Goal: Navigation & Orientation: Find specific page/section

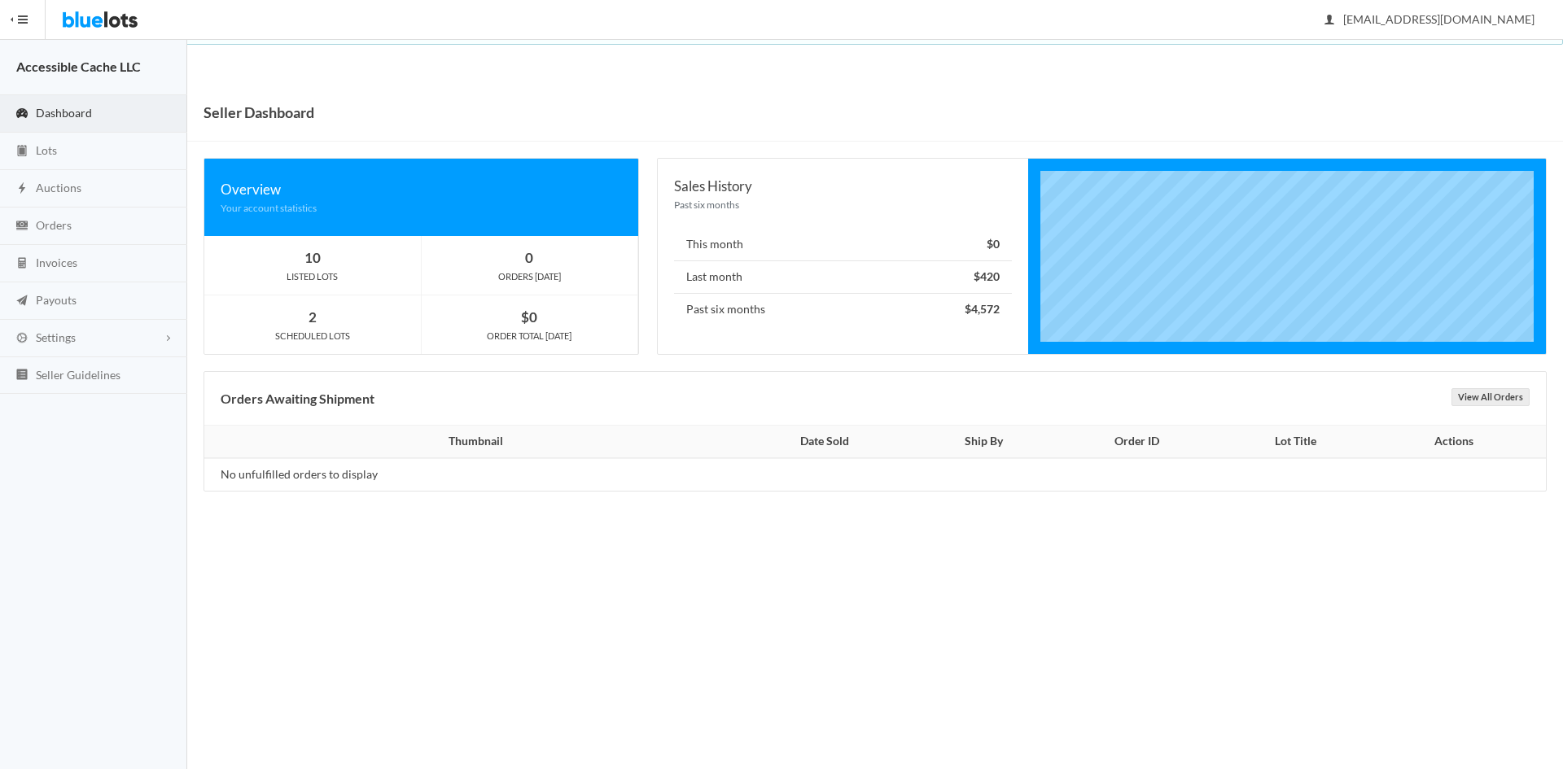
click at [61, 112] on span "Dashboard" at bounding box center [64, 113] width 56 height 14
click at [53, 113] on span "Dashboard" at bounding box center [64, 113] width 56 height 14
click at [44, 150] on span "Lots" at bounding box center [46, 150] width 21 height 14
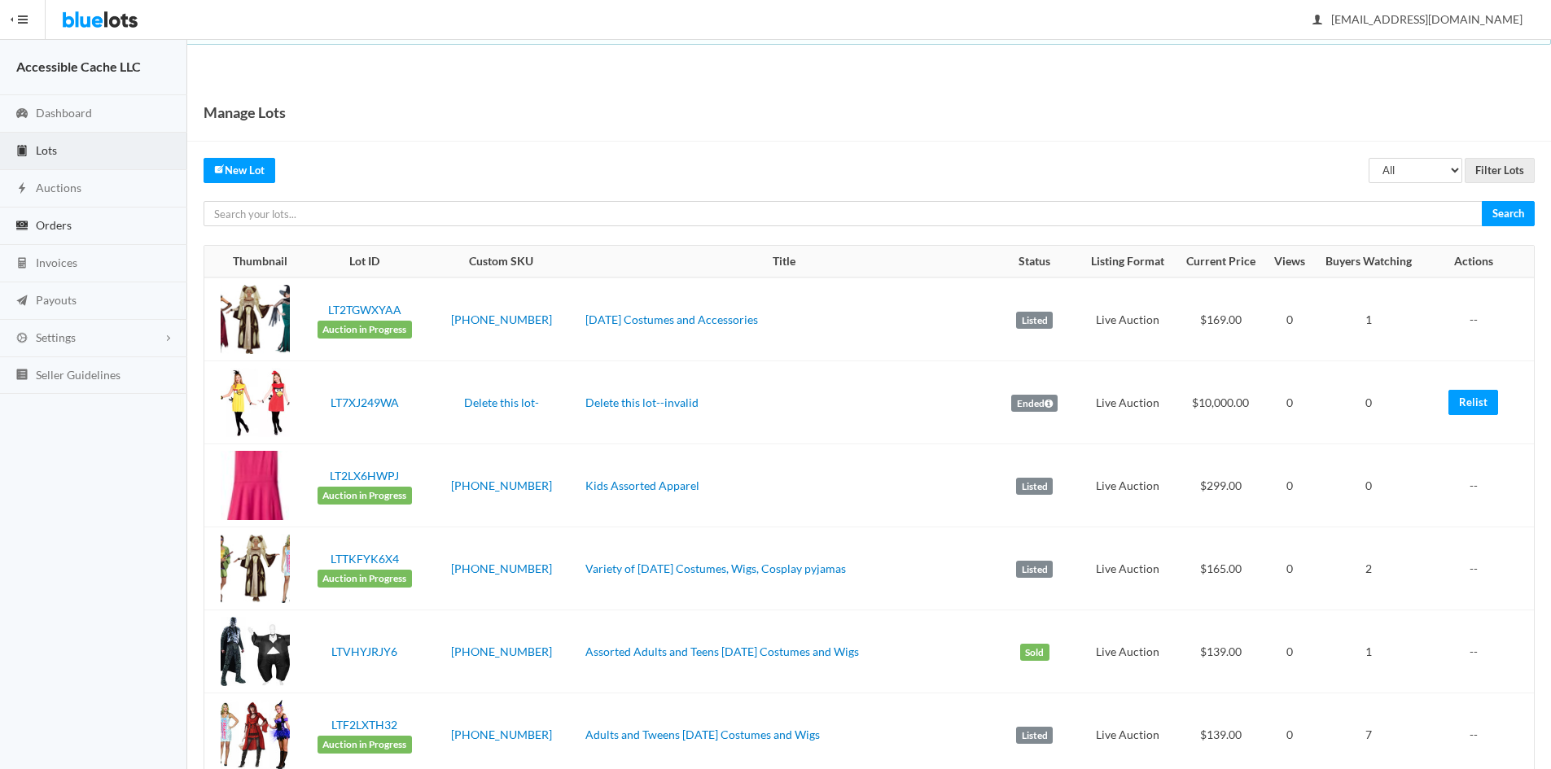
click at [44, 223] on span "Orders" at bounding box center [54, 225] width 36 height 14
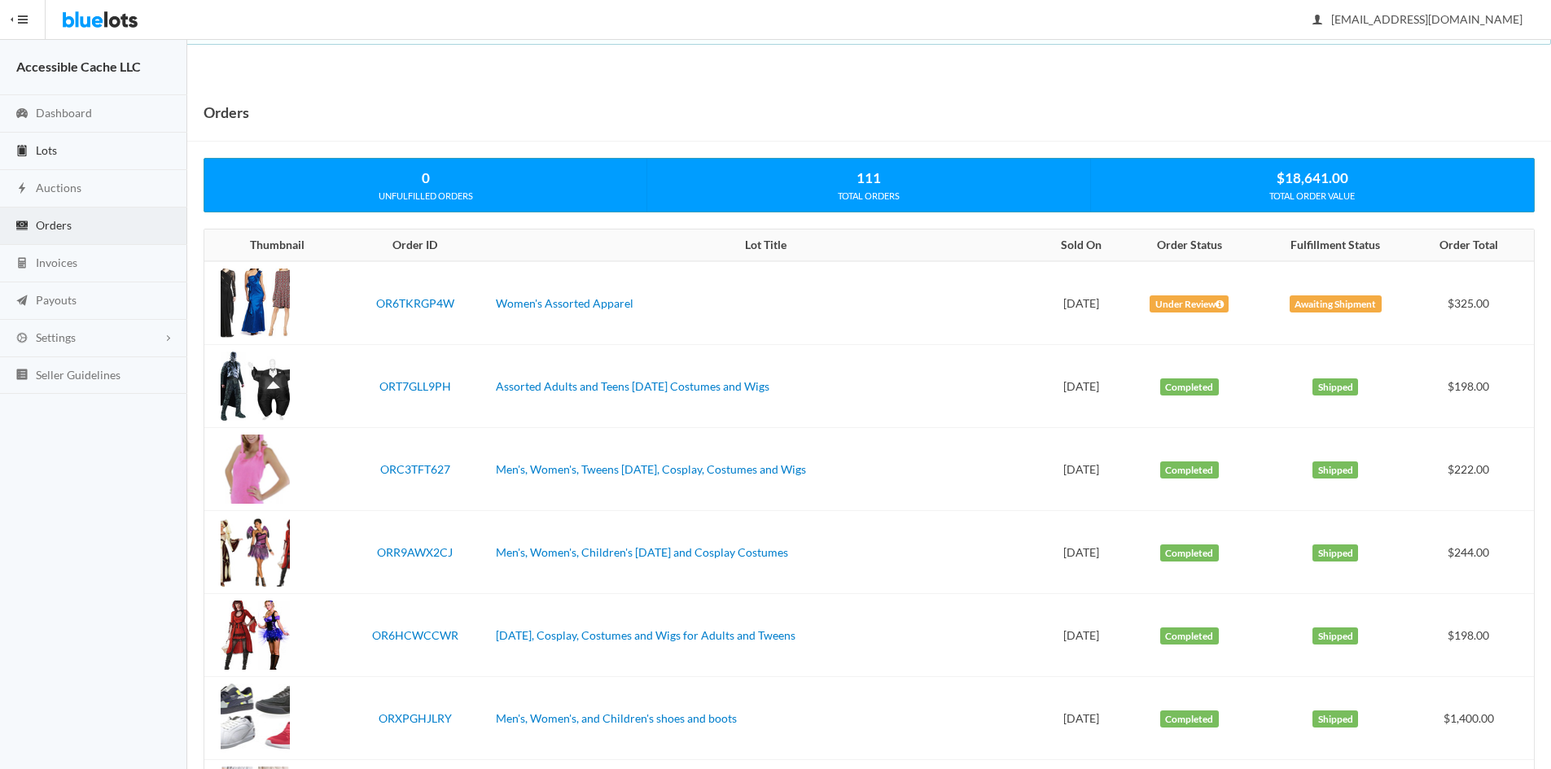
click at [40, 148] on span "Lots" at bounding box center [46, 150] width 21 height 14
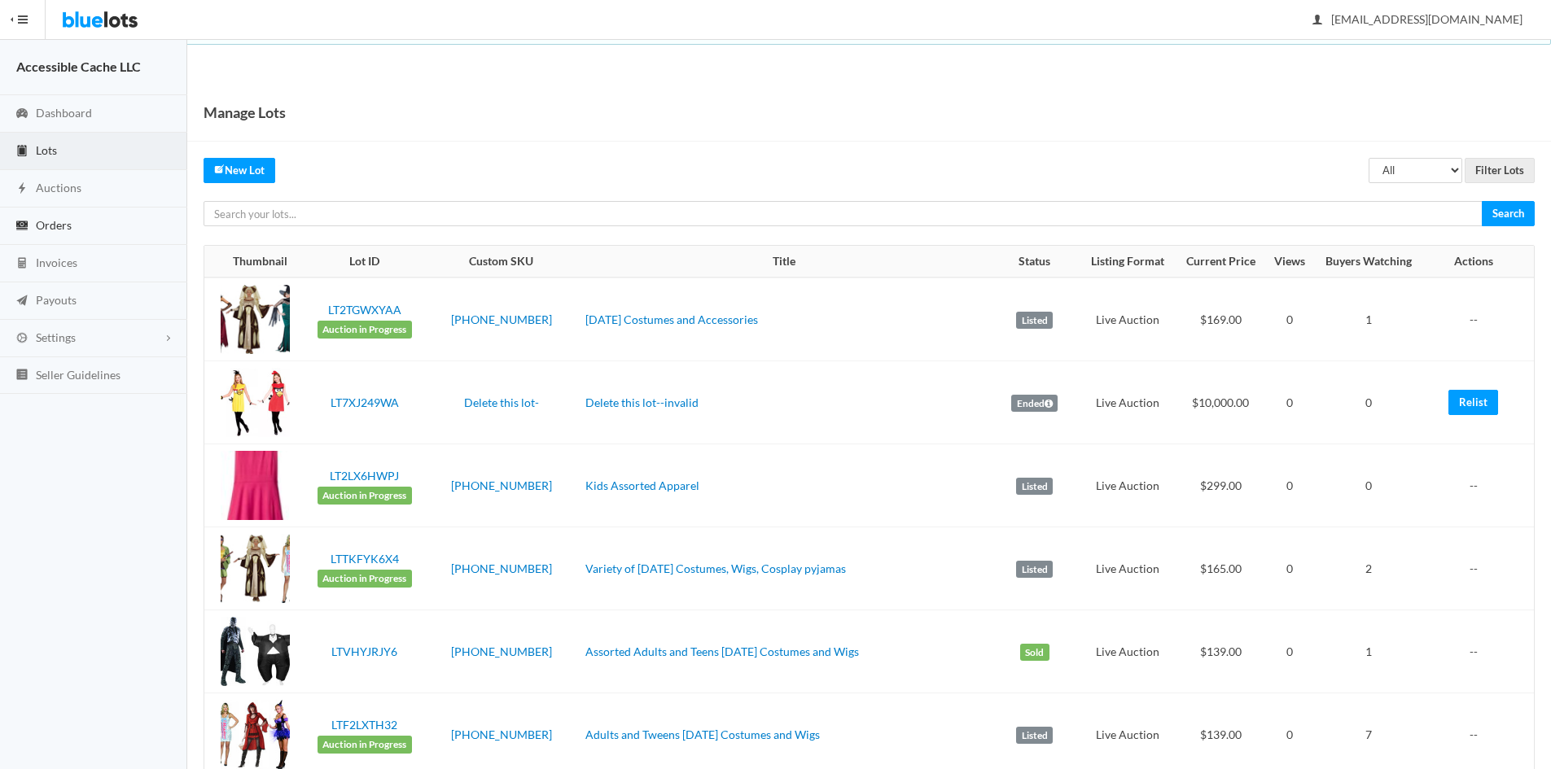
click at [59, 226] on span "Orders" at bounding box center [54, 225] width 36 height 14
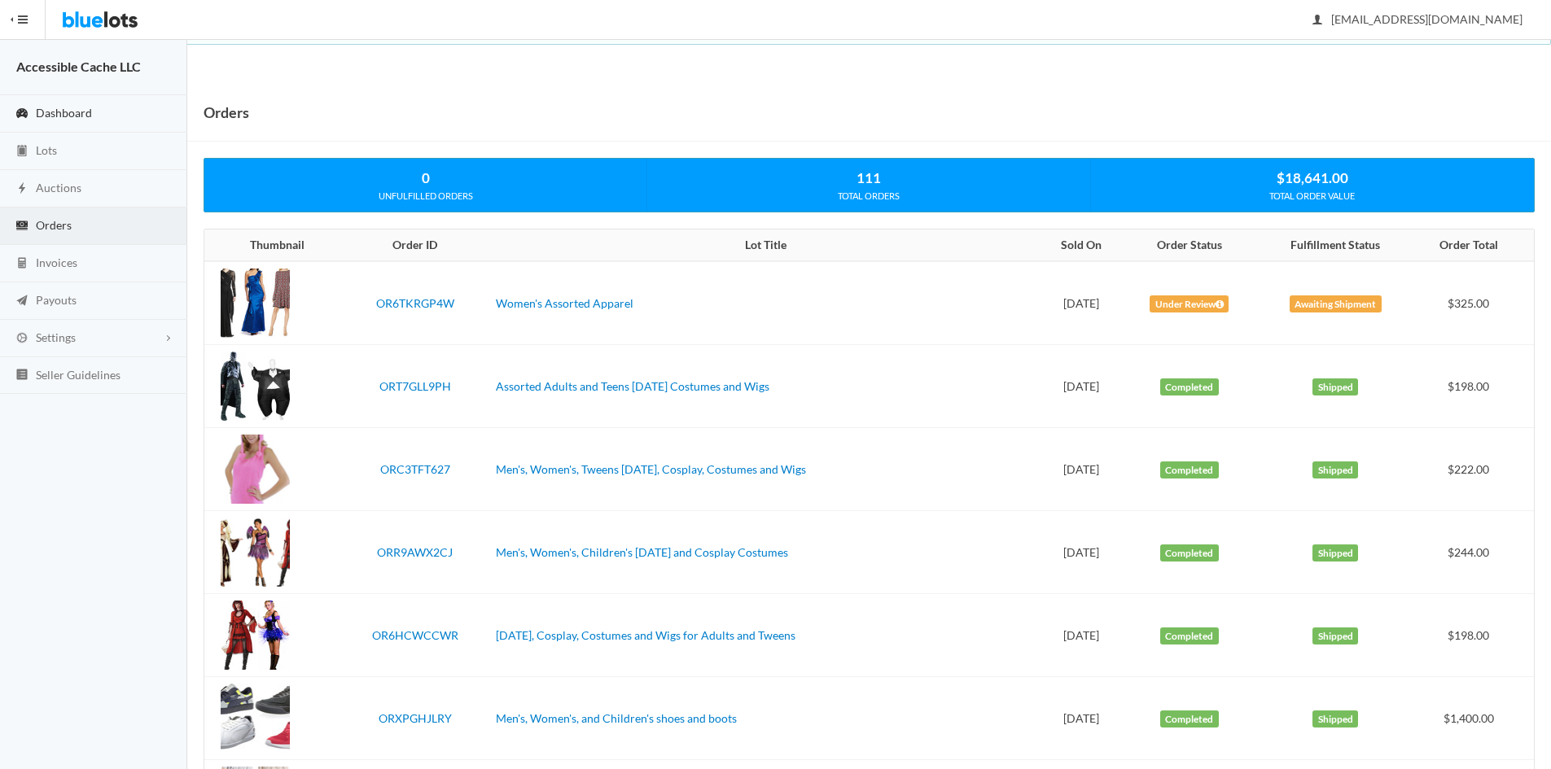
click at [49, 112] on span "Dashboard" at bounding box center [64, 113] width 56 height 14
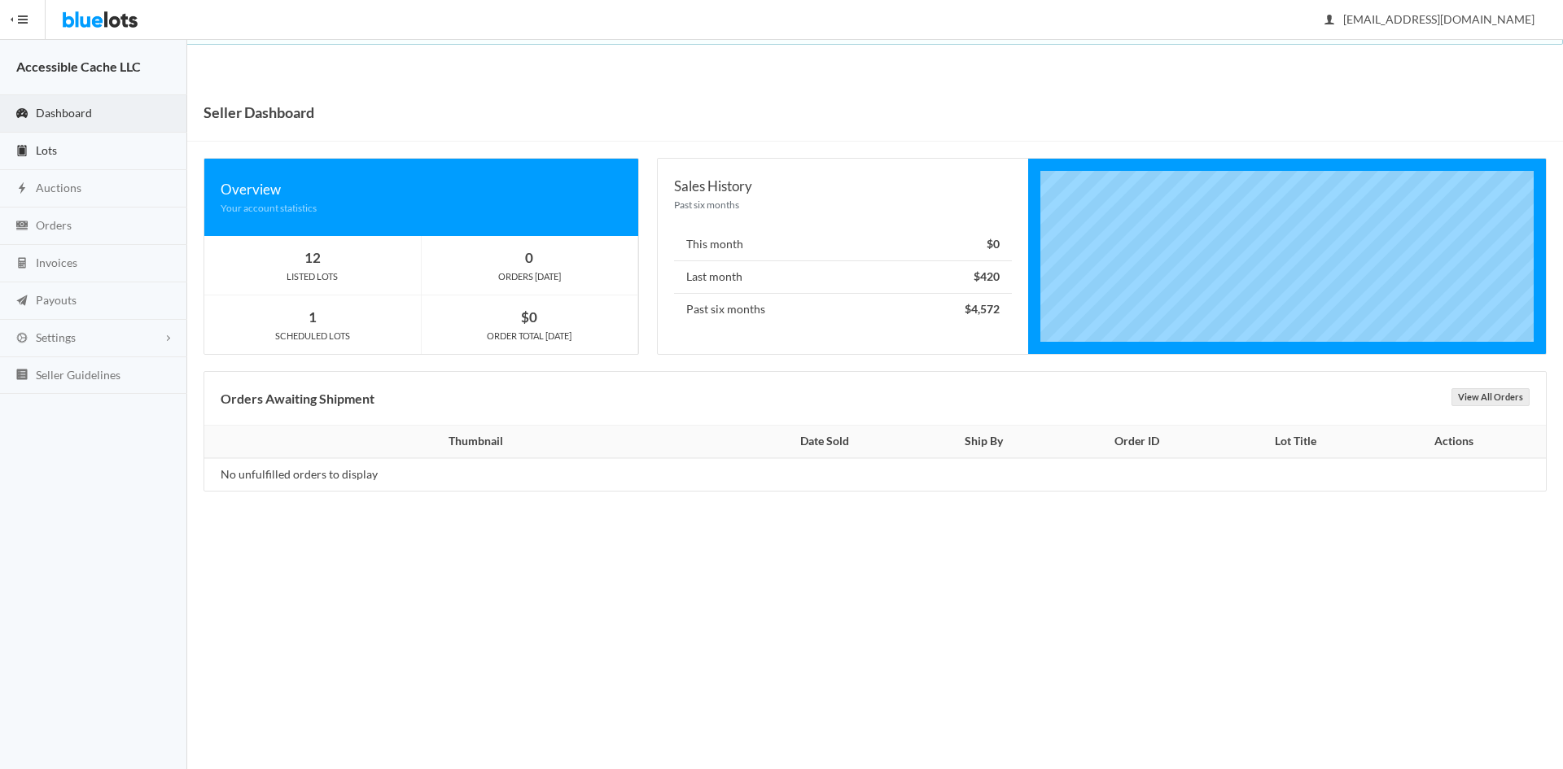
click at [45, 149] on span "Lots" at bounding box center [46, 150] width 21 height 14
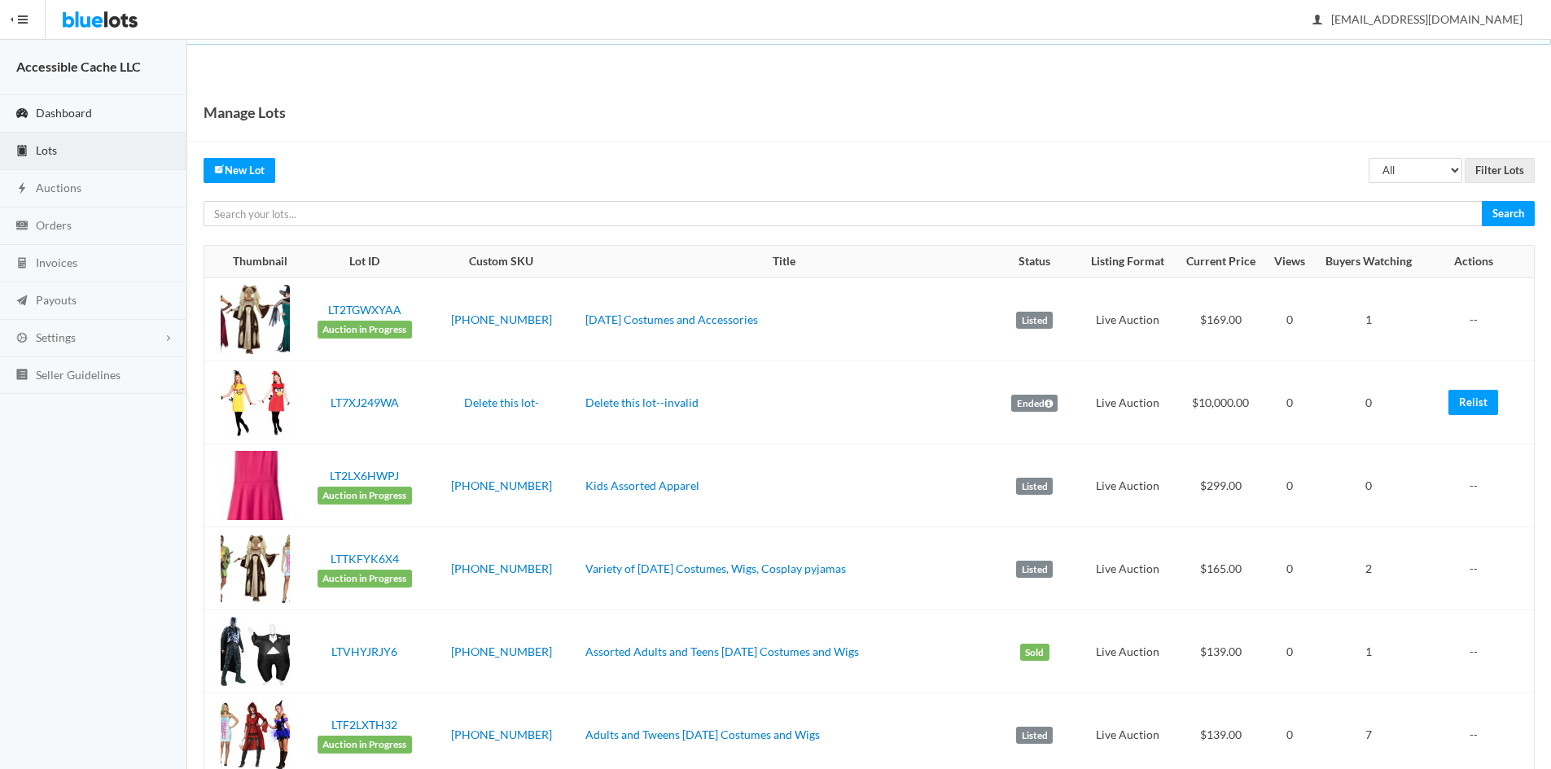
click at [64, 111] on span "Dashboard" at bounding box center [64, 113] width 56 height 14
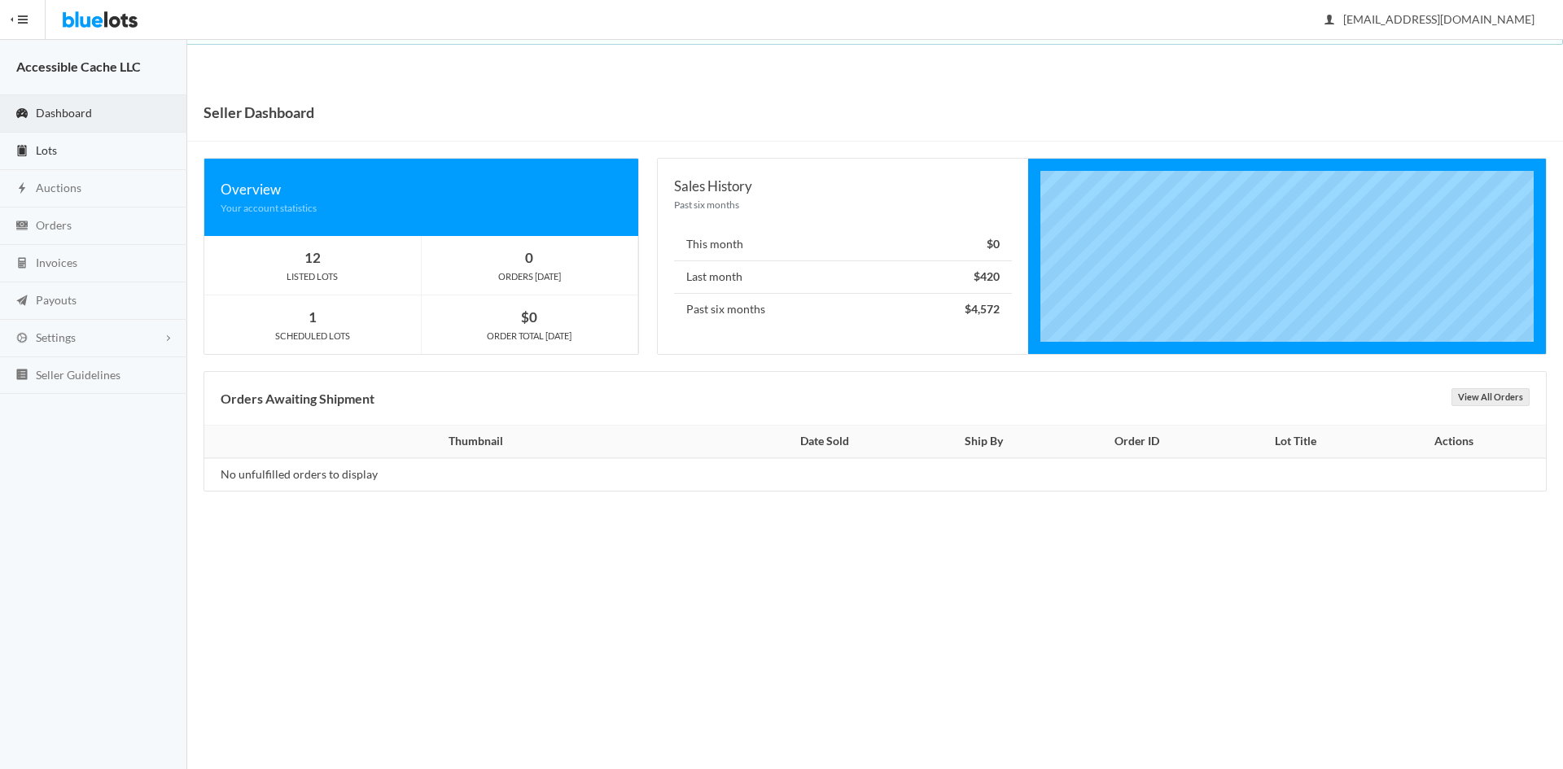
click at [43, 149] on span "Lots" at bounding box center [46, 150] width 21 height 14
